Goal: Task Accomplishment & Management: Manage account settings

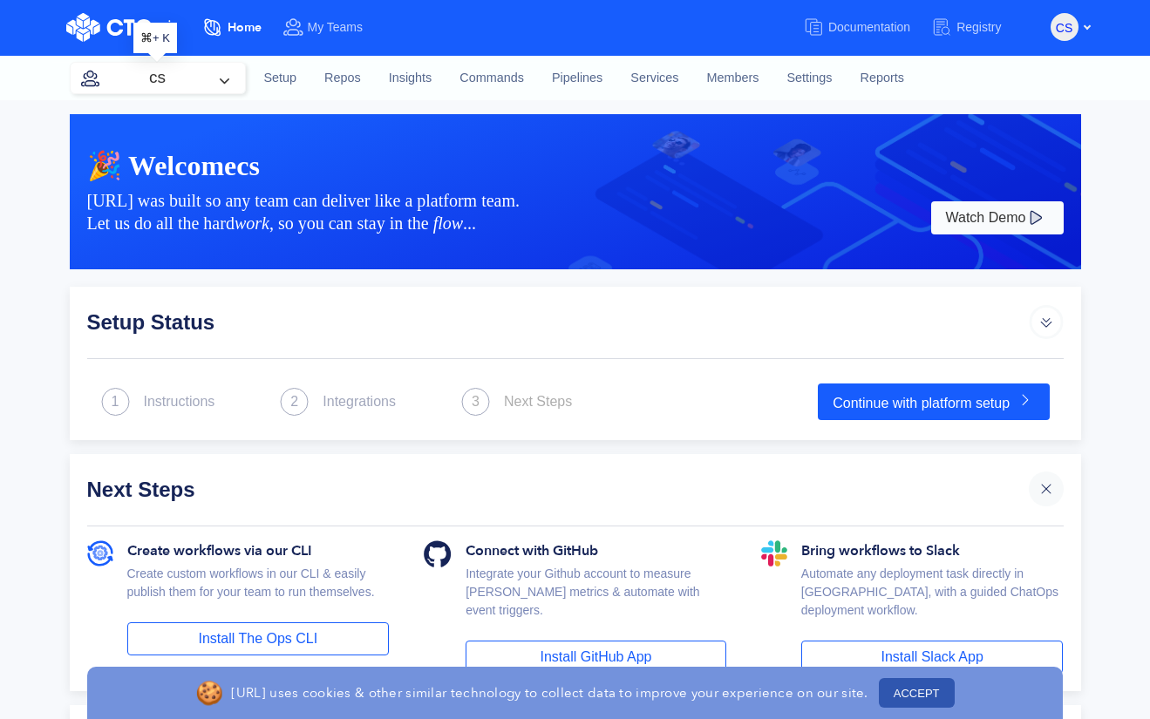
click at [210, 76] on button "cs" at bounding box center [158, 78] width 174 height 31
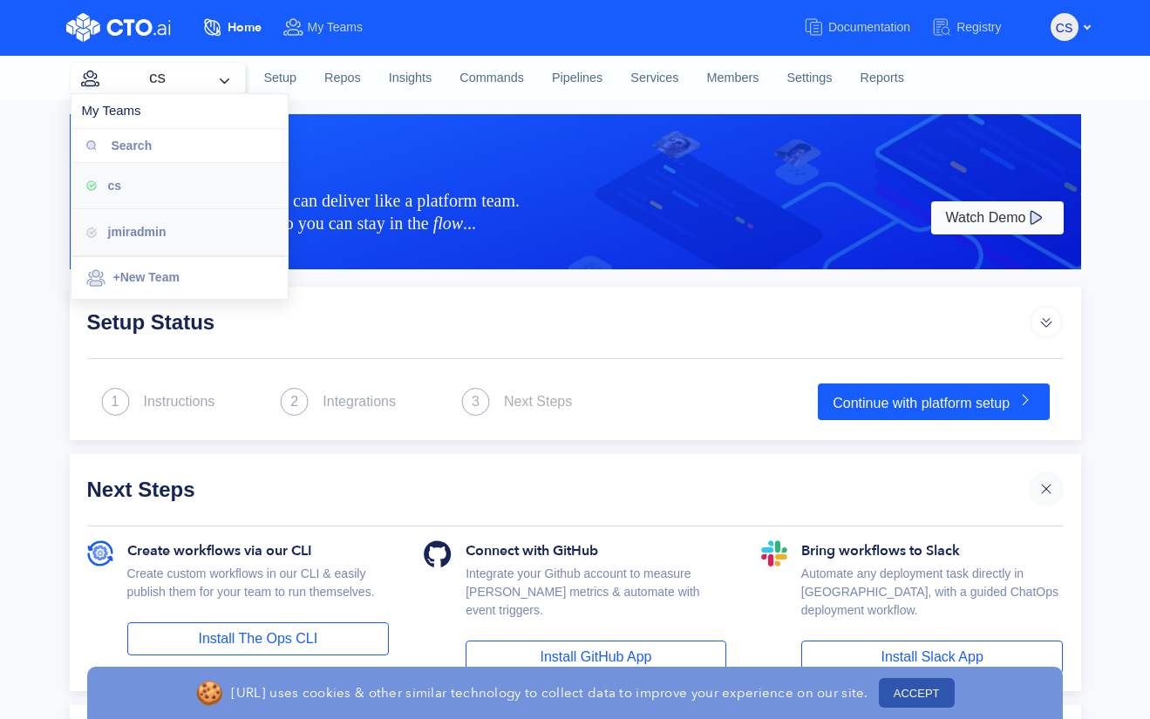
click at [169, 236] on div "jmiradmin" at bounding box center [191, 231] width 166 height 19
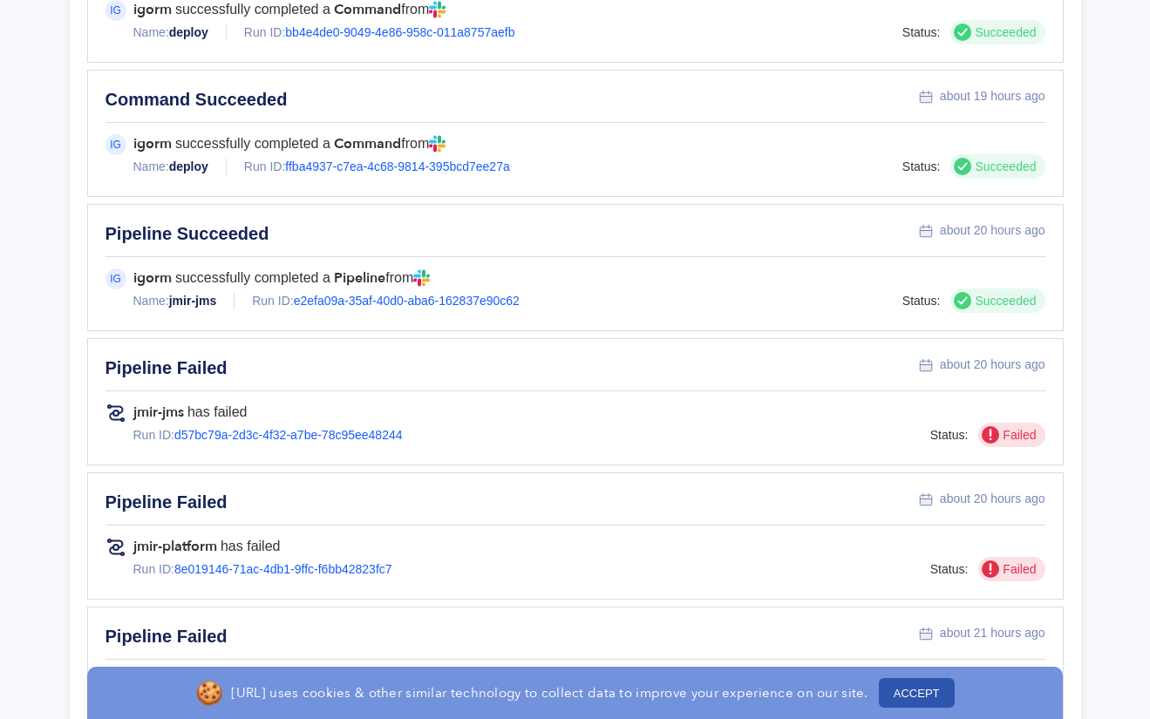
scroll to position [1209, 0]
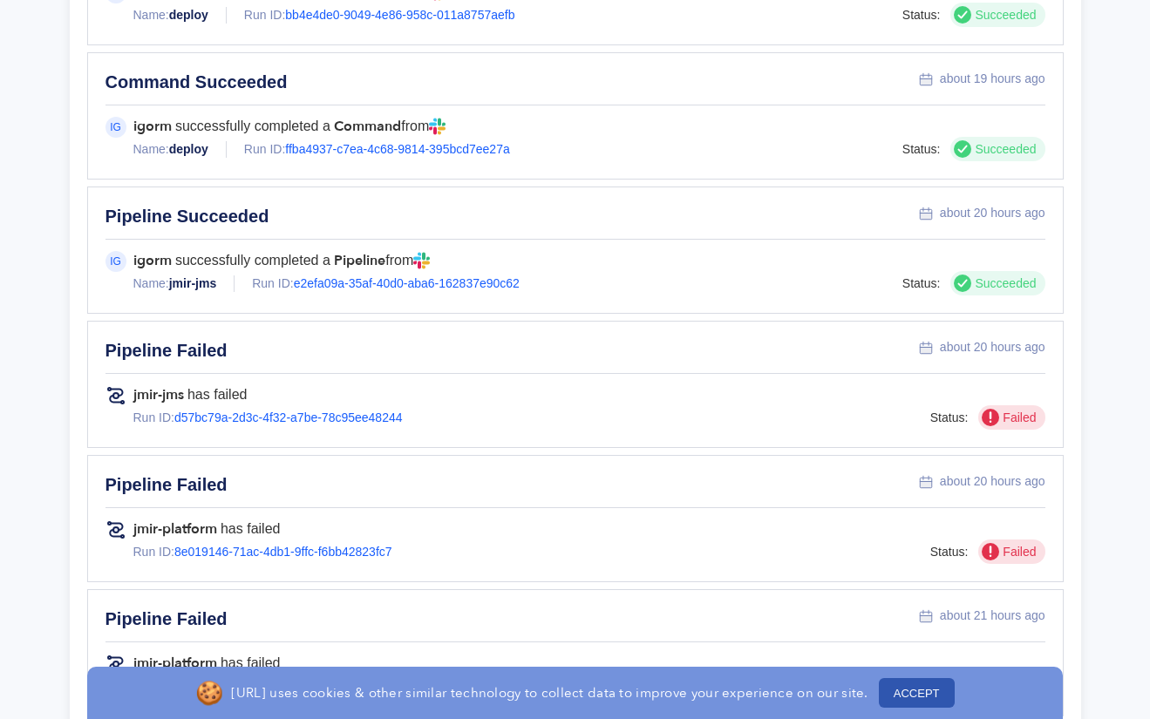
click at [1030, 410] on span "Failed" at bounding box center [1017, 418] width 37 height 17
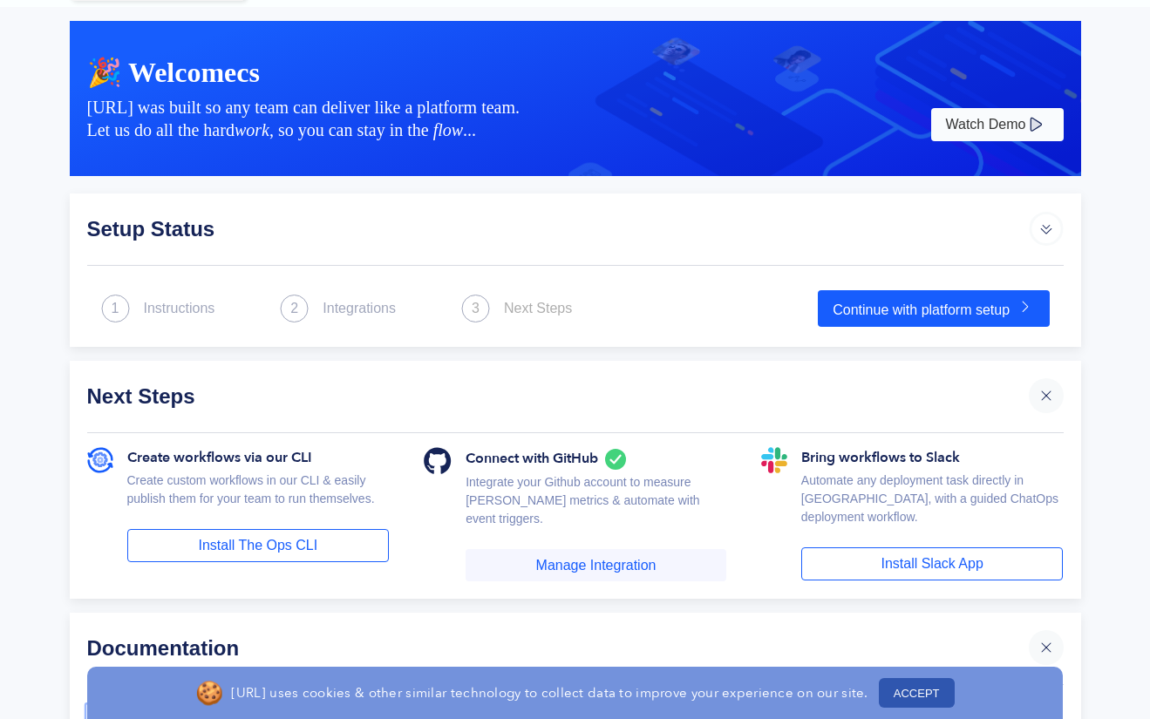
scroll to position [0, 0]
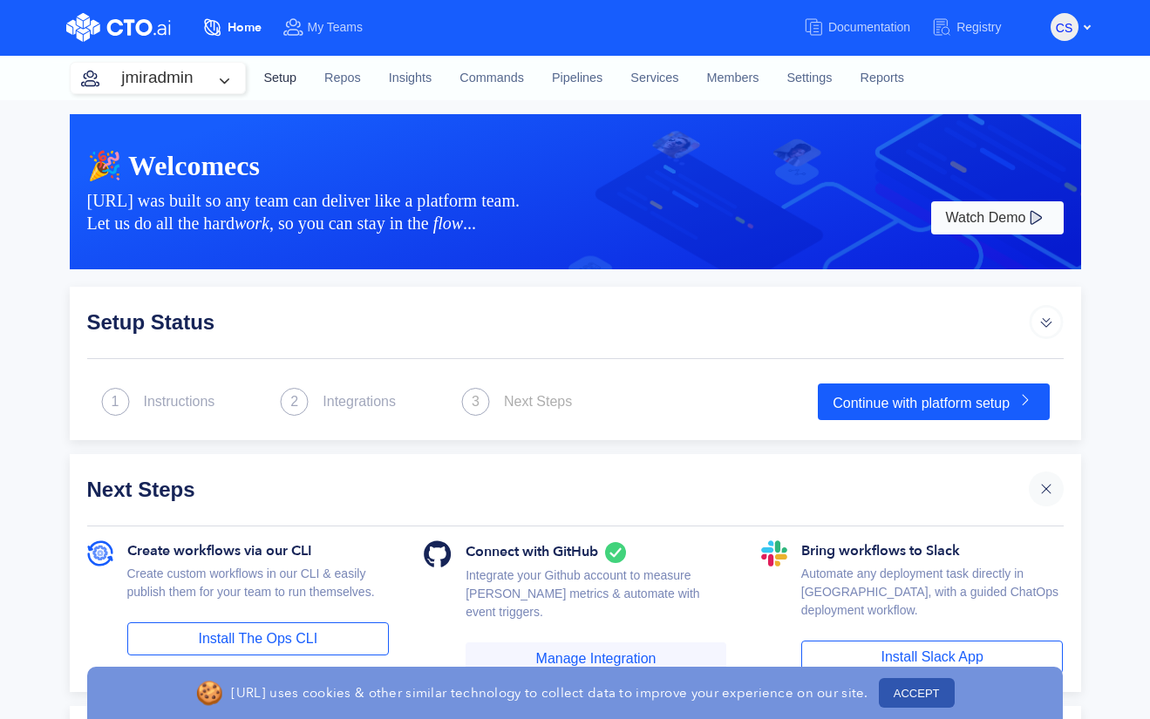
click at [265, 76] on link "Setup" at bounding box center [280, 78] width 61 height 47
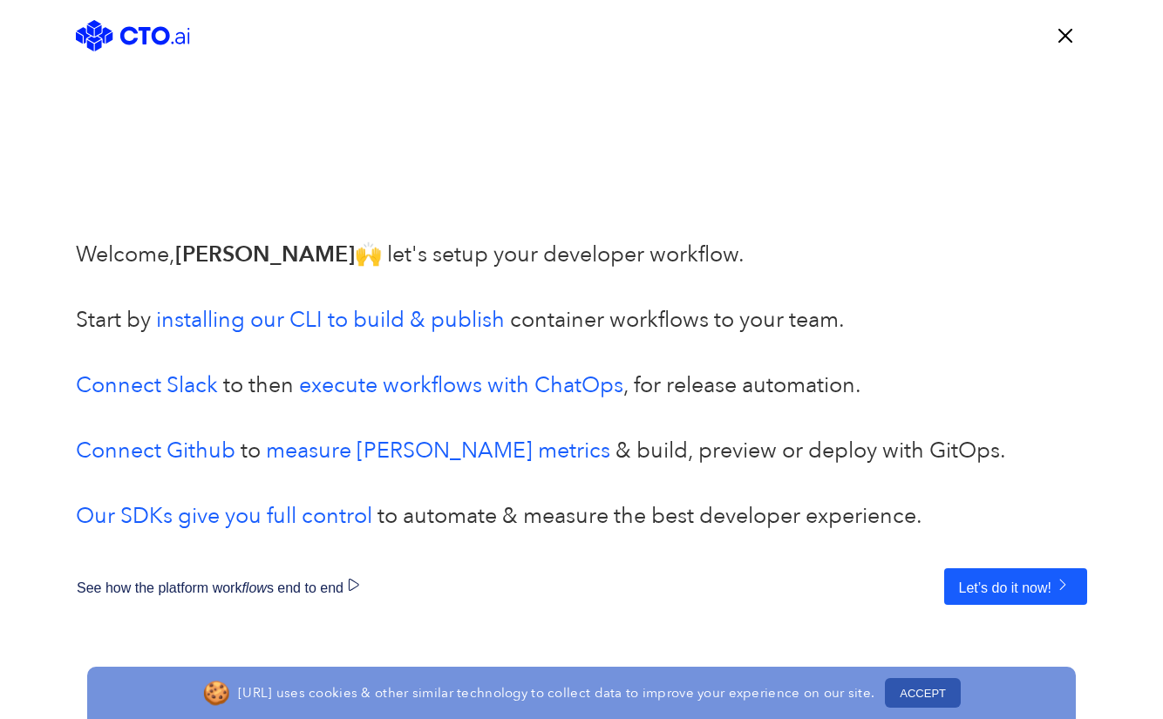
click at [906, 698] on button "ACCEPT" at bounding box center [923, 693] width 76 height 30
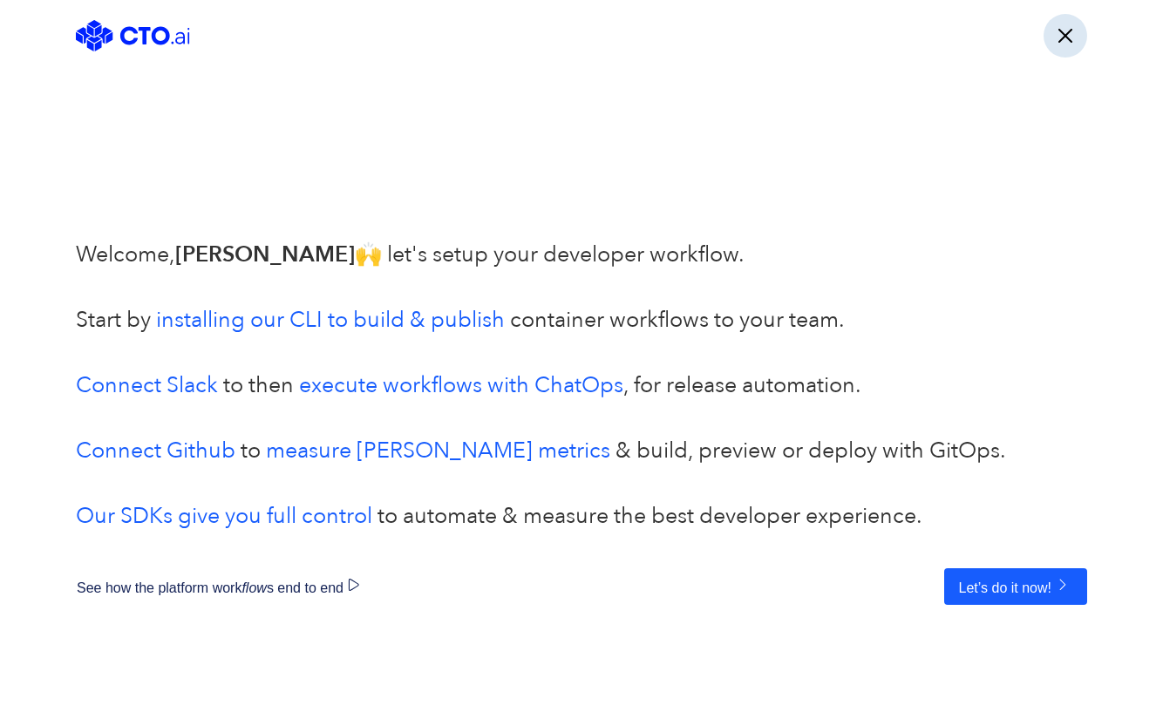
click at [1054, 36] on button "button" at bounding box center [1065, 36] width 44 height 44
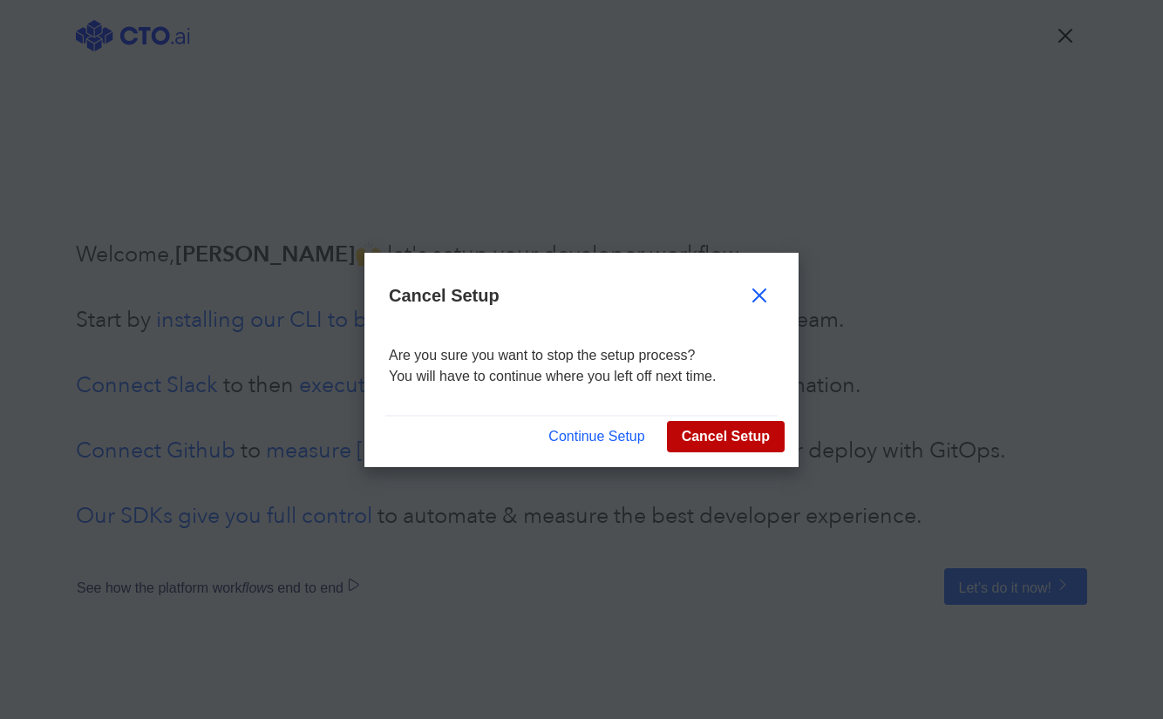
click at [712, 435] on button "Cancel Setup" at bounding box center [726, 436] width 118 height 31
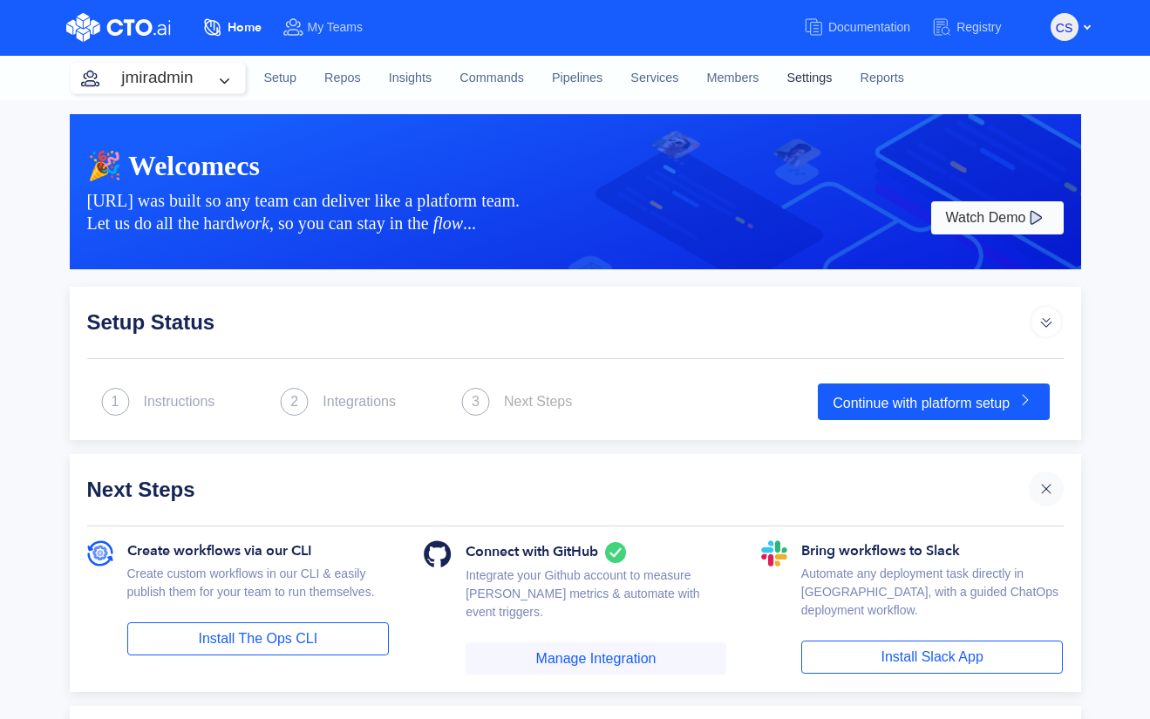
click at [787, 71] on link "Settings" at bounding box center [808, 78] width 73 height 47
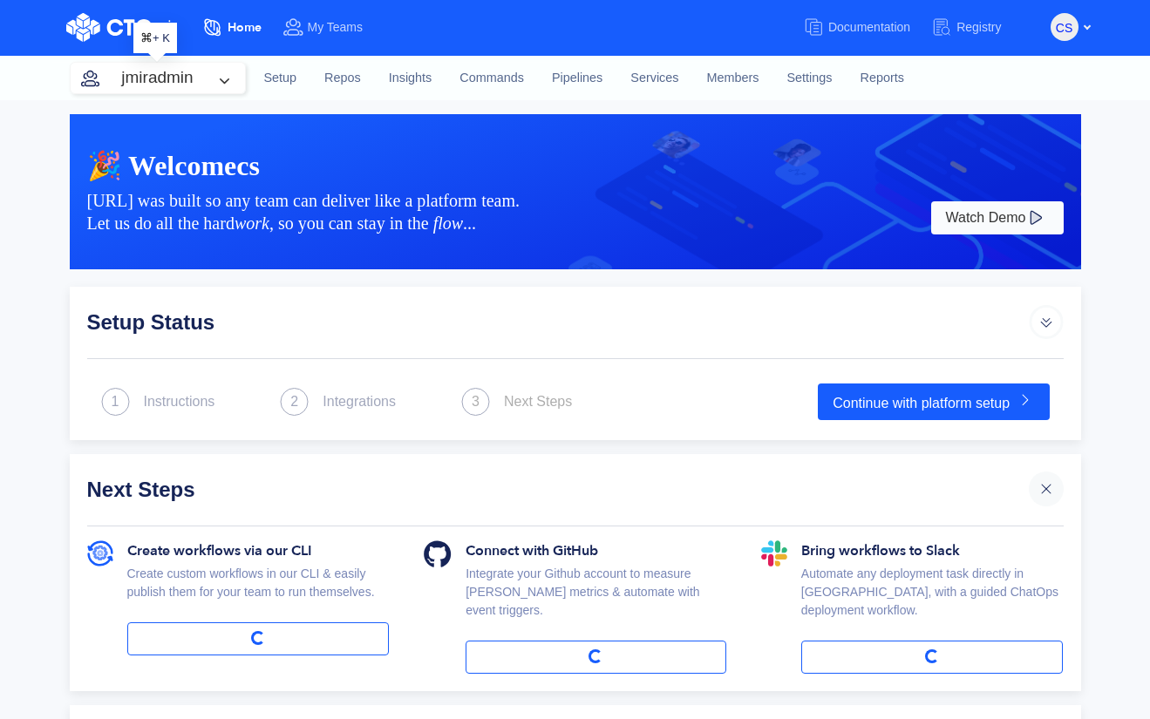
click at [211, 87] on button "jmiradmin" at bounding box center [158, 78] width 174 height 31
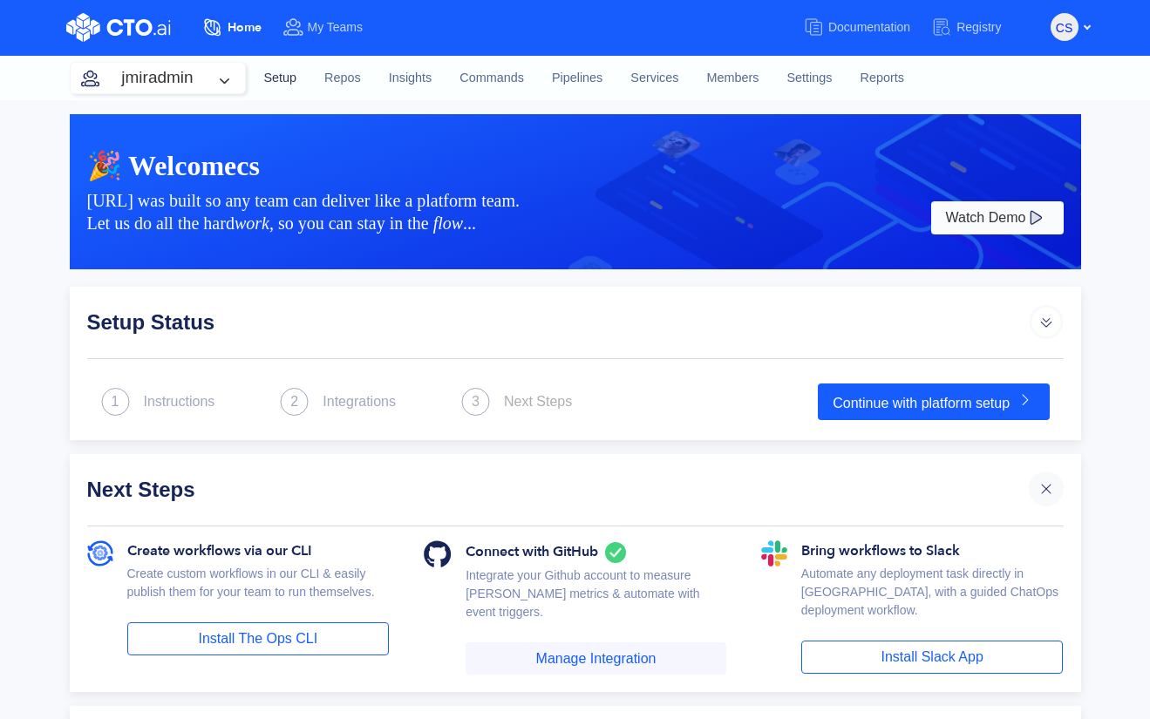
click at [291, 73] on link "Setup" at bounding box center [280, 78] width 61 height 47
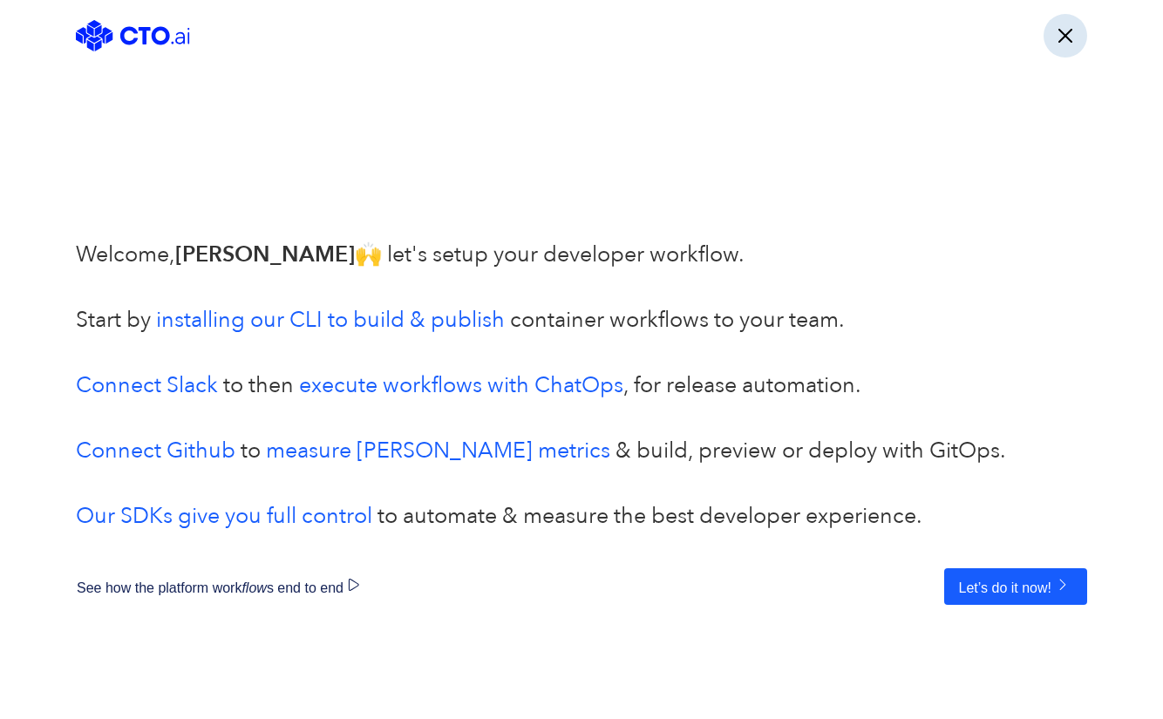
click at [1072, 33] on button "button" at bounding box center [1065, 36] width 44 height 44
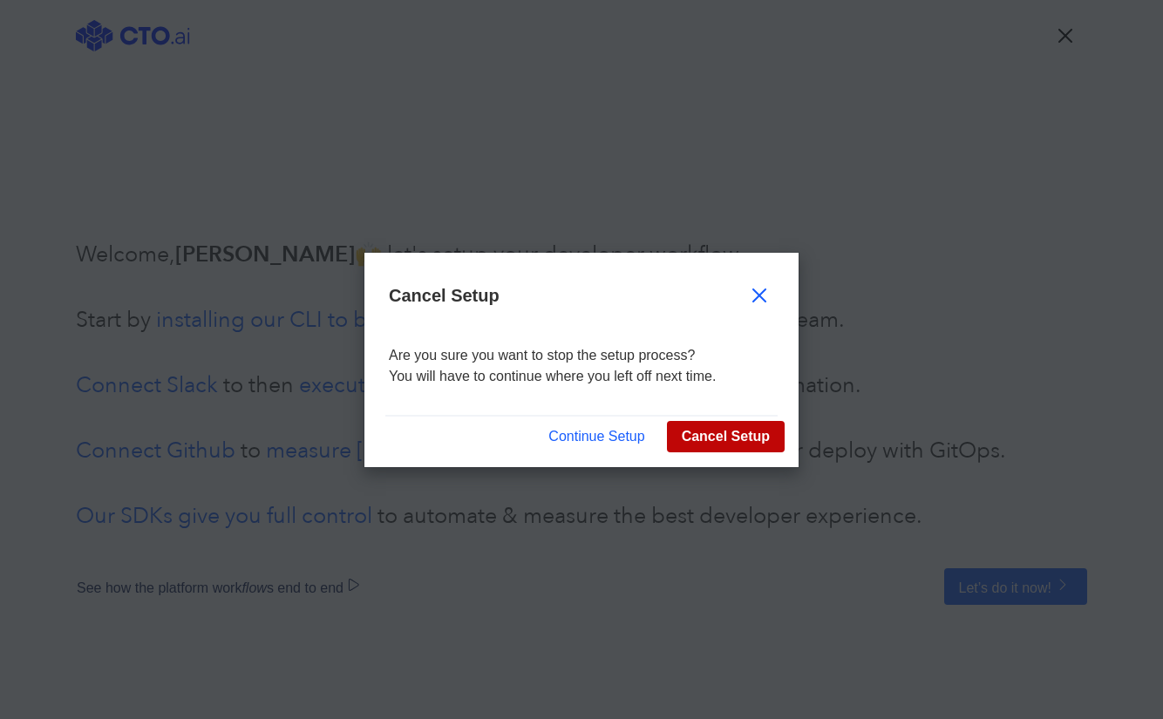
click at [723, 424] on button "Cancel Setup" at bounding box center [726, 436] width 118 height 31
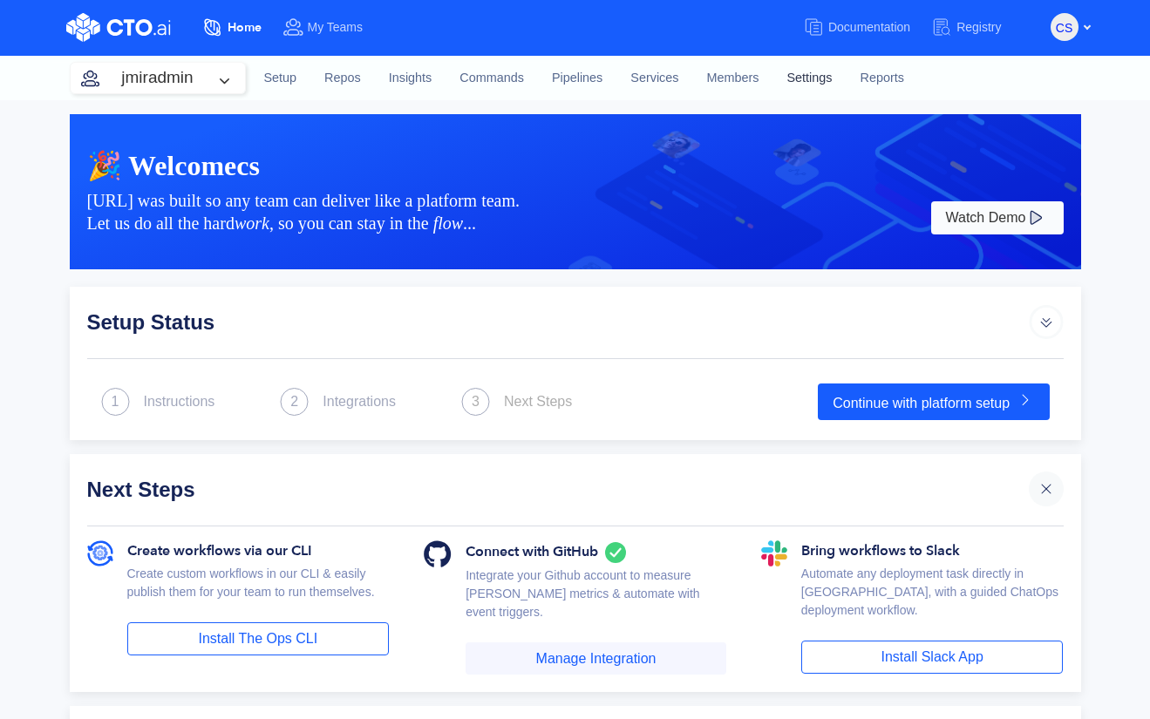
click at [798, 75] on link "Settings" at bounding box center [808, 78] width 73 height 47
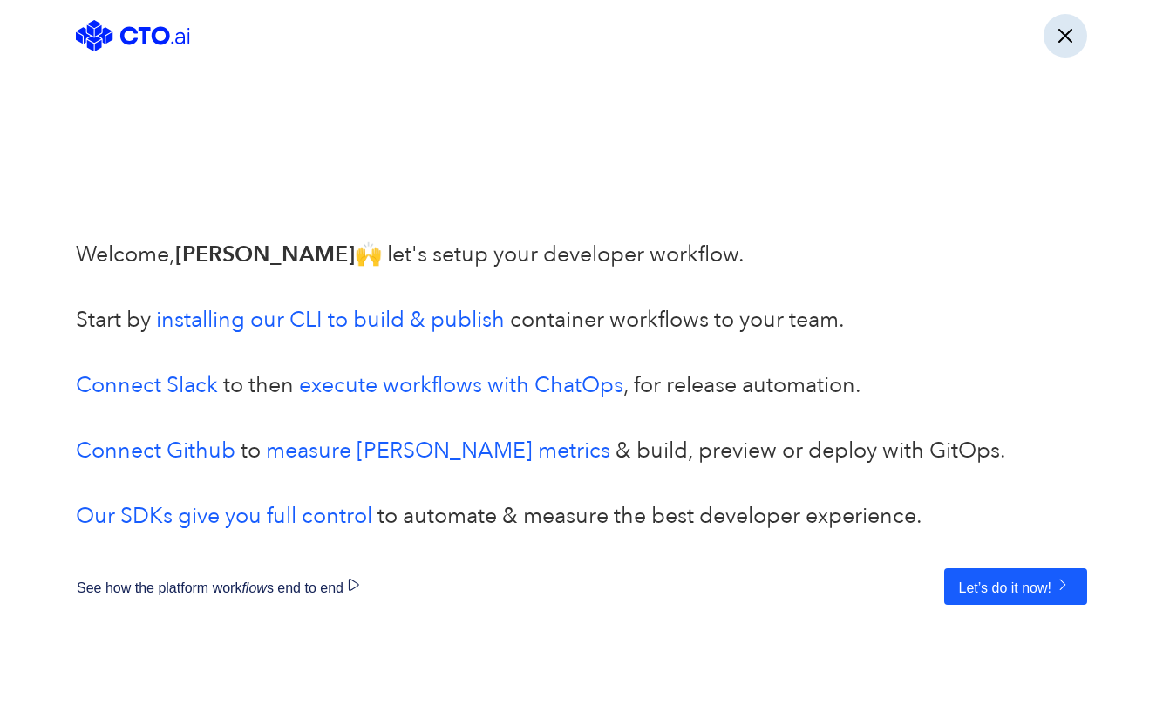
click at [1065, 31] on button "button" at bounding box center [1065, 36] width 44 height 44
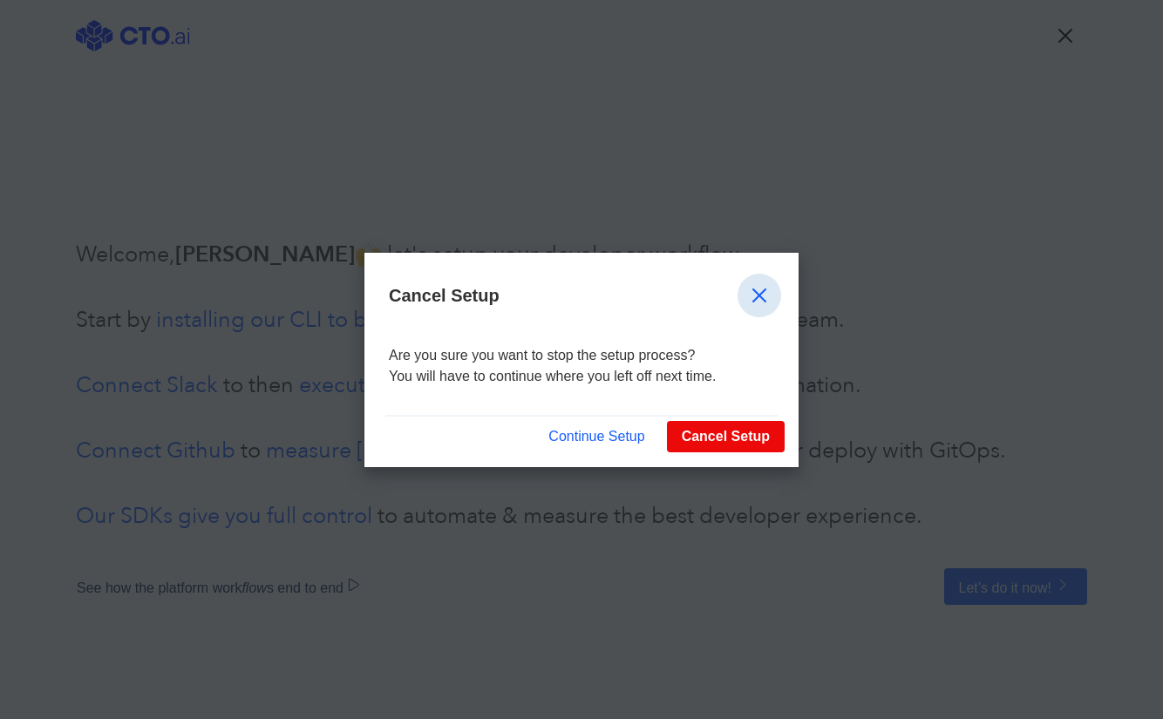
click at [768, 280] on button "button" at bounding box center [759, 296] width 44 height 44
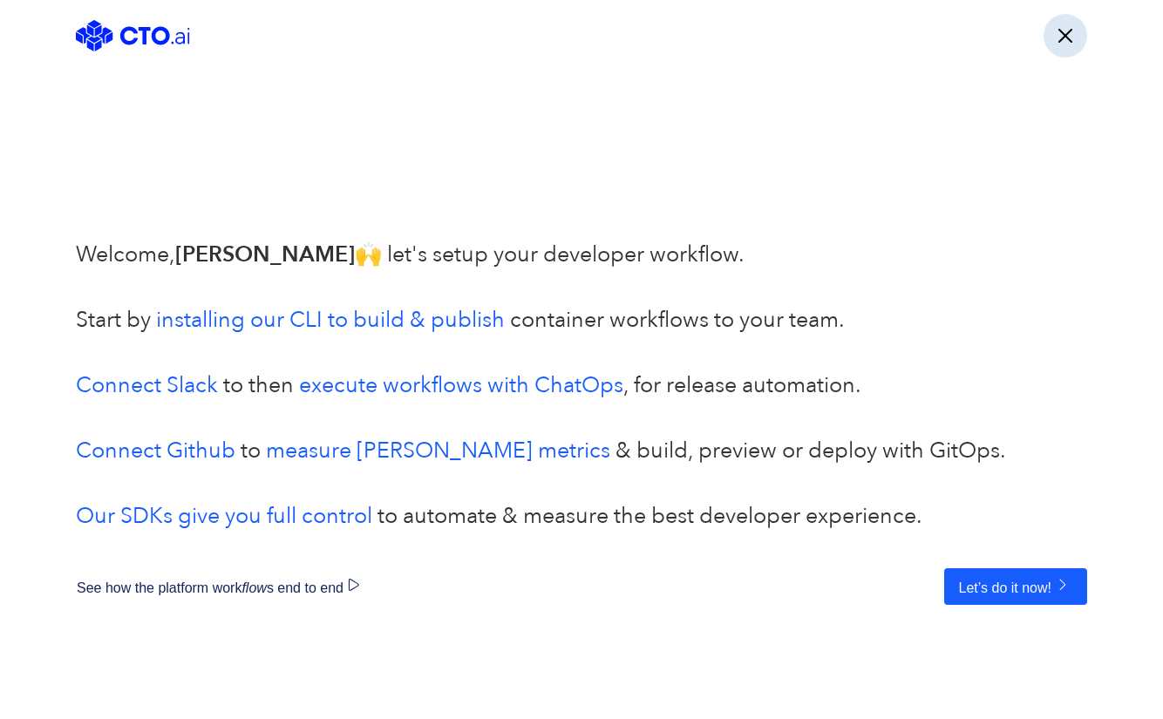
click at [1062, 35] on button "button" at bounding box center [1065, 36] width 44 height 44
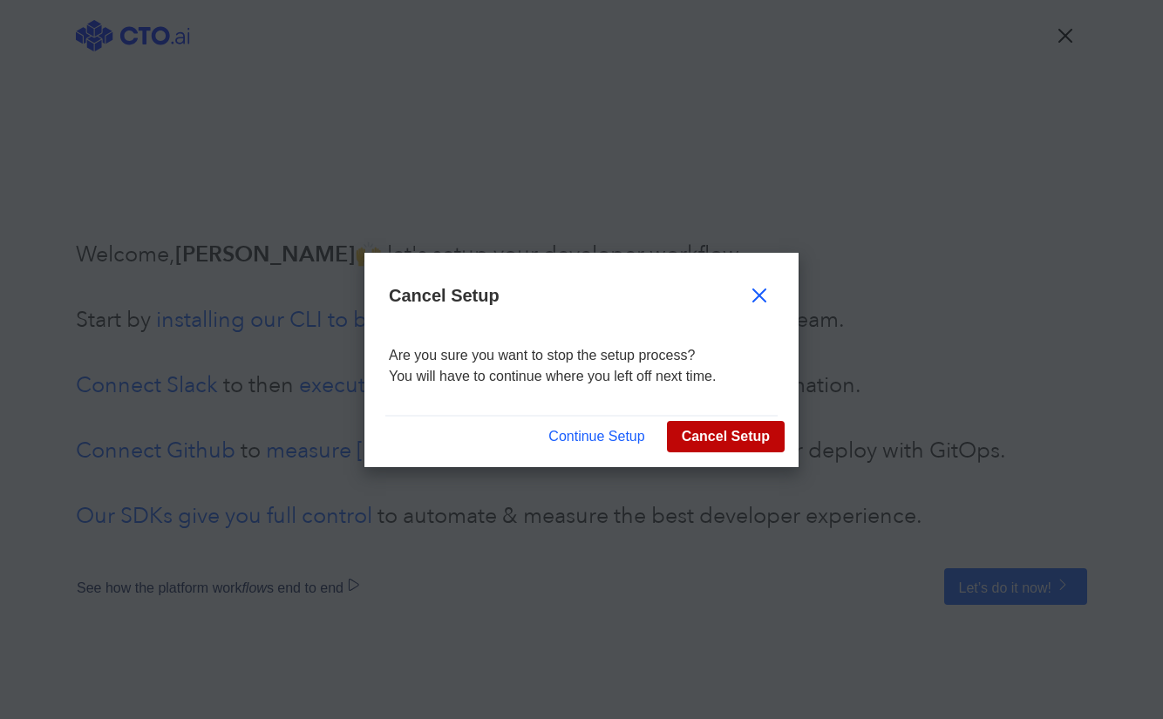
click at [697, 444] on button "Cancel Setup" at bounding box center [726, 436] width 118 height 31
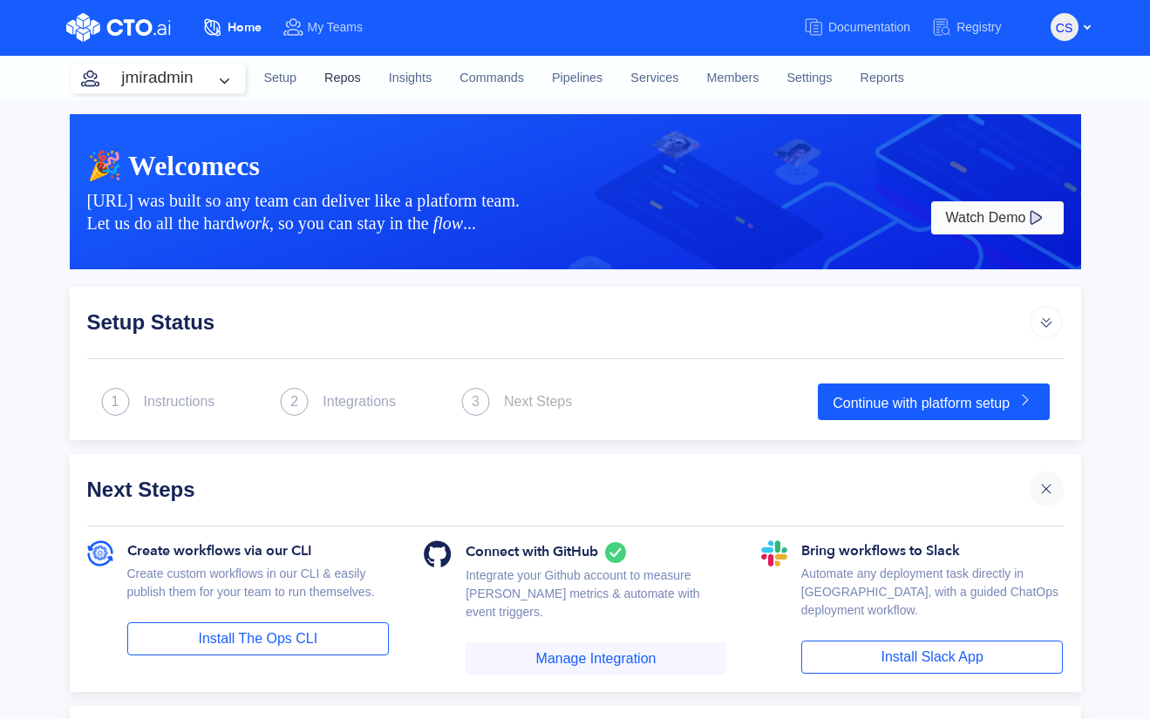
click at [340, 85] on link "Repos" at bounding box center [342, 78] width 65 height 47
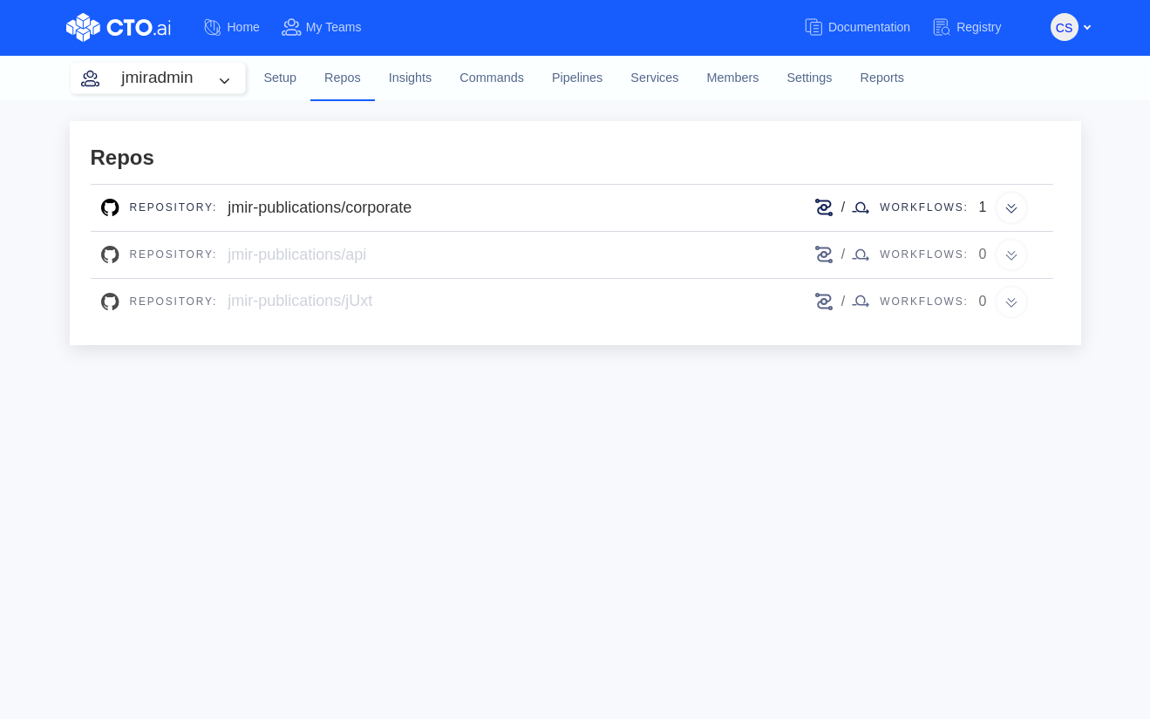
click at [322, 259] on div "jmir-publications/api" at bounding box center [297, 255] width 139 height 24
click at [403, 79] on link "Insights" at bounding box center [410, 78] width 71 height 47
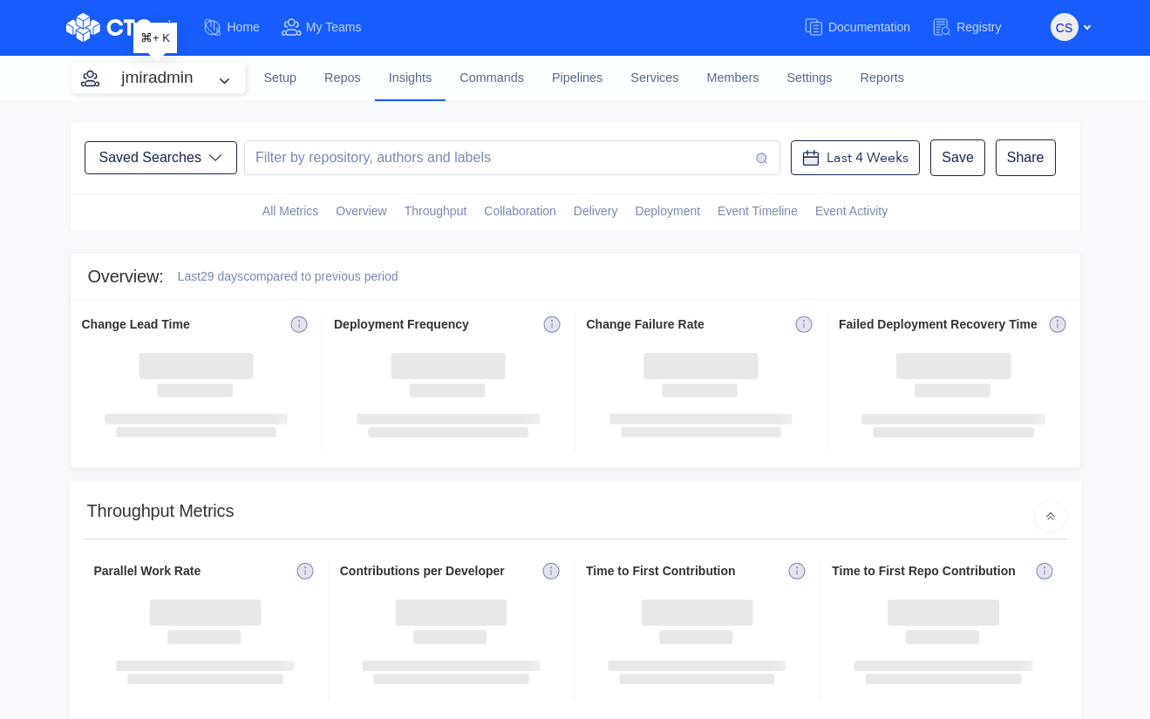
click at [234, 82] on button "jmiradmin" at bounding box center [158, 78] width 174 height 31
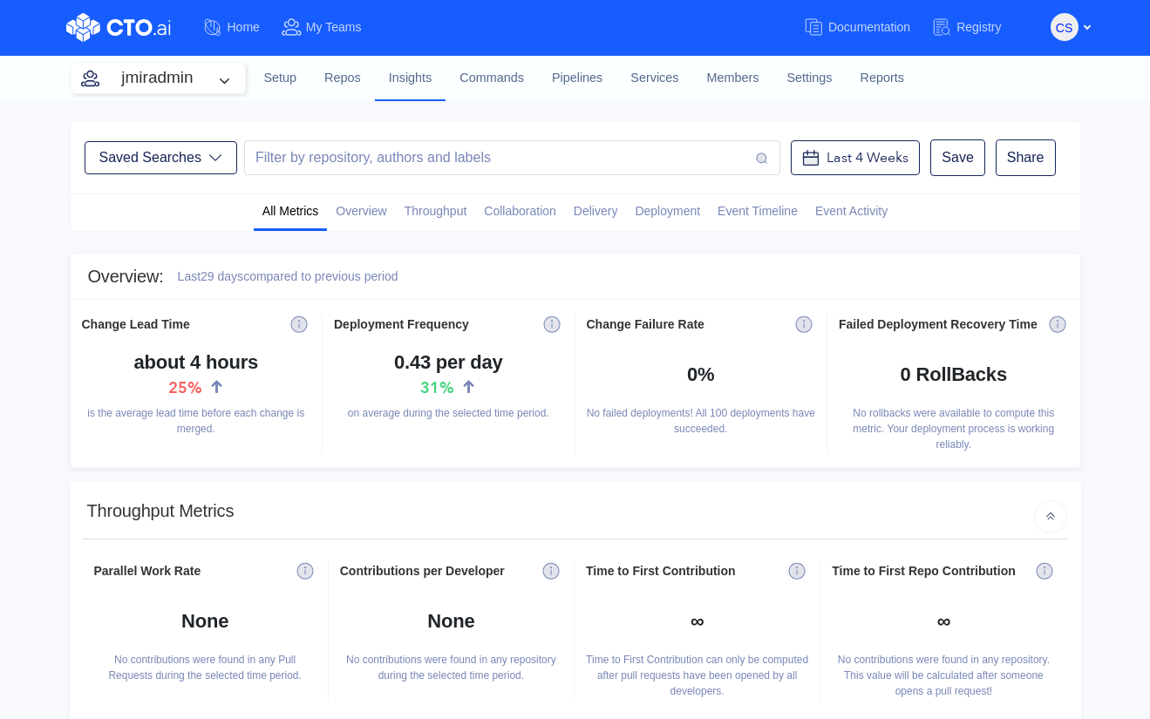
click at [1084, 31] on div "CS" at bounding box center [1070, 26] width 41 height 30
click at [1090, 17] on div "CS" at bounding box center [1070, 26] width 41 height 30
click at [1090, 28] on div "CS" at bounding box center [1070, 26] width 41 height 30
click at [1084, 28] on div "CS" at bounding box center [1070, 26] width 41 height 30
click at [1074, 34] on button "CS" at bounding box center [1064, 27] width 28 height 28
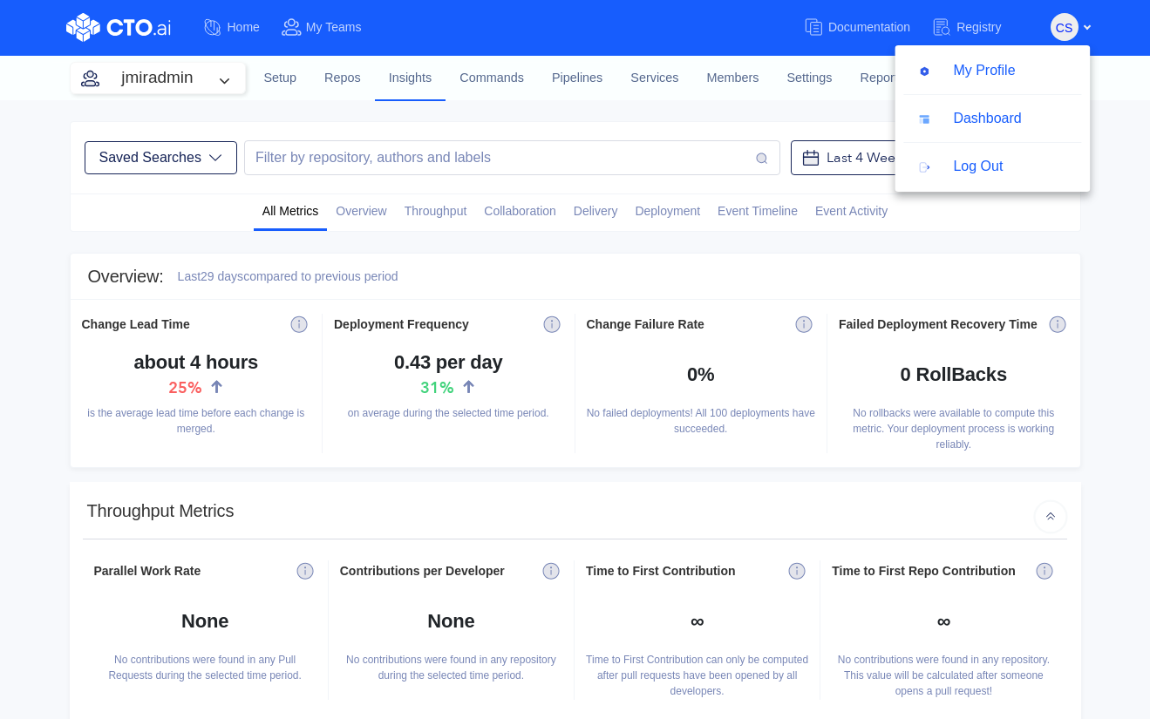
click at [1025, 171] on link "Log Out" at bounding box center [991, 166] width 195 height 33
